Goal: Find specific page/section: Find specific page/section

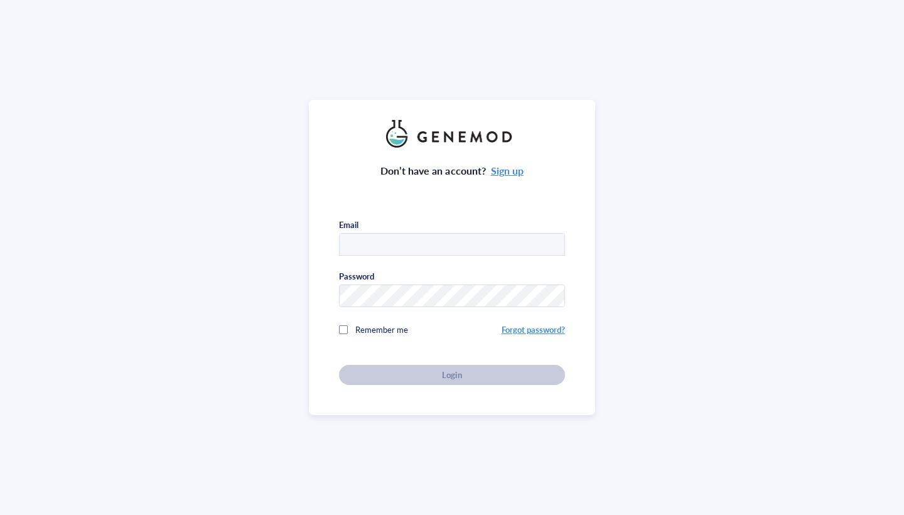
type input "[EMAIL_ADDRESS][DOMAIN_NAME]"
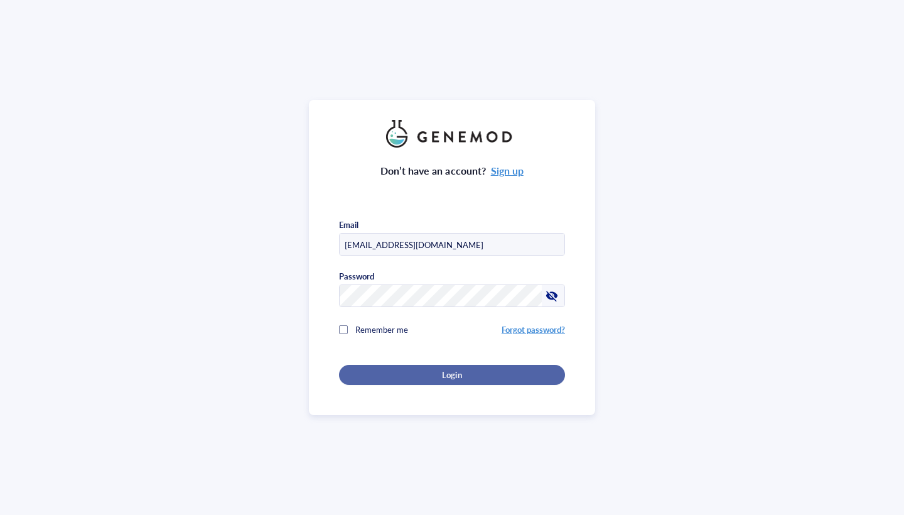
click at [431, 378] on button "Login" at bounding box center [452, 375] width 226 height 20
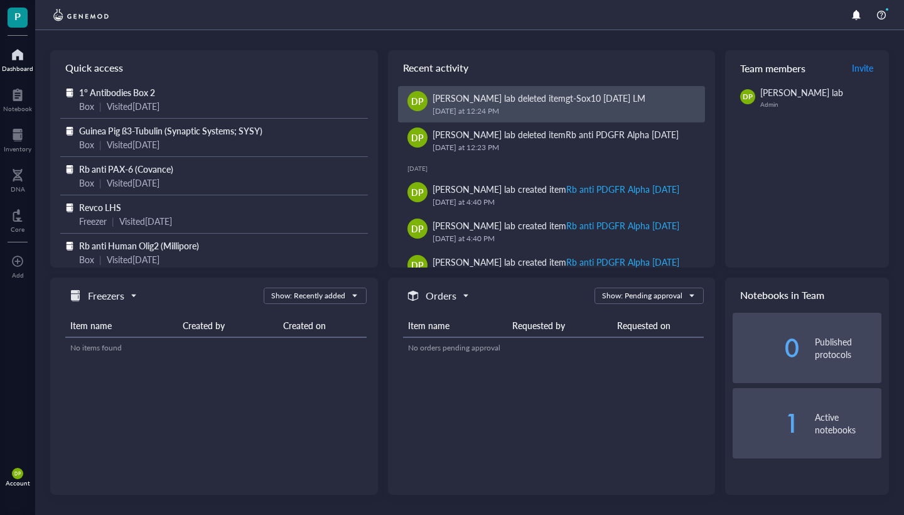
scroll to position [275, 0]
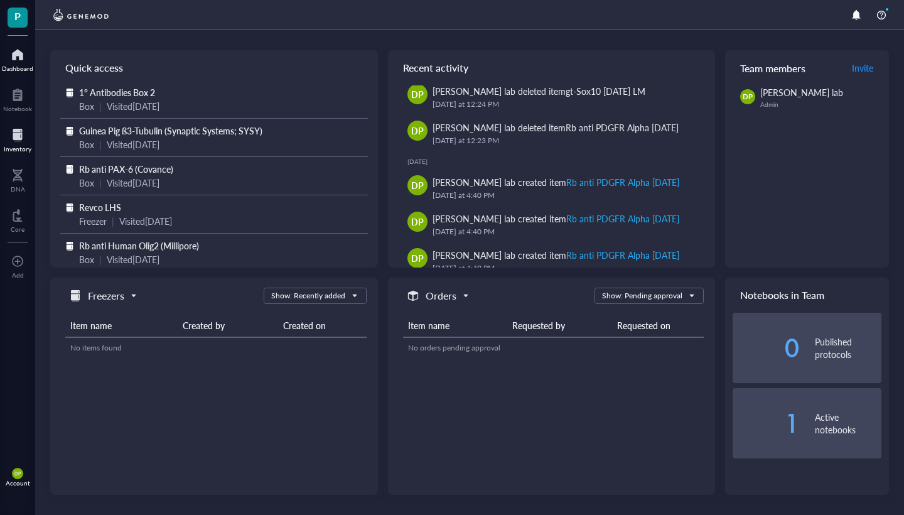
click at [18, 126] on div at bounding box center [18, 135] width 28 height 20
